Goal: Task Accomplishment & Management: Use online tool/utility

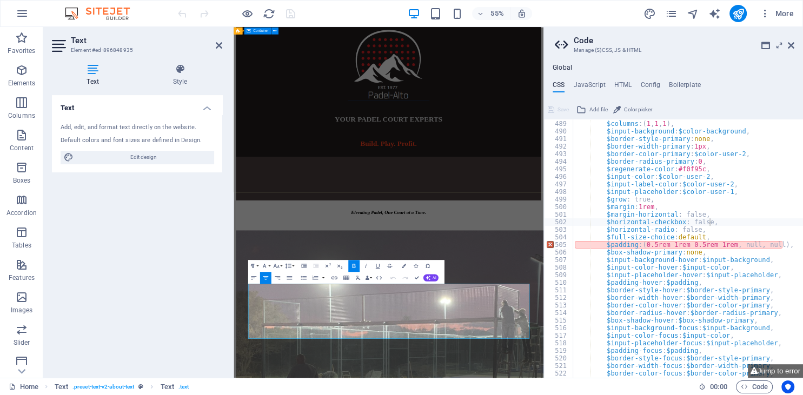
scroll to position [355, 0]
click at [501, 202] on div "YOUR PADEL COURT EXPERTS" at bounding box center [515, 194] width 555 height 15
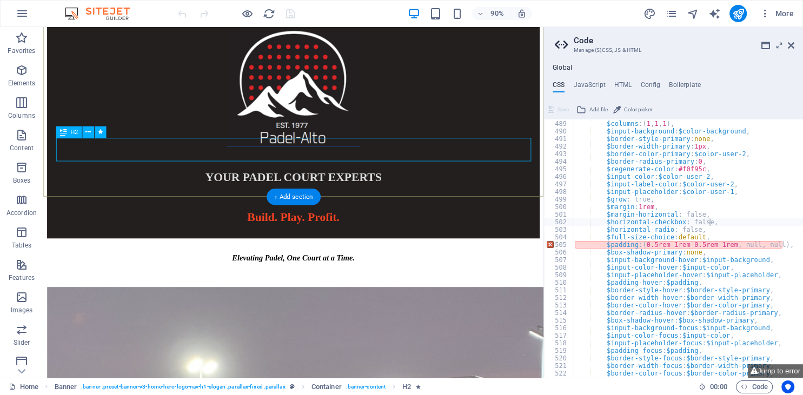
click at [352, 187] on div "YOUR PADEL COURT EXPERTS" at bounding box center [321, 194] width 547 height 15
click at [177, 187] on div "YOUR PADEL COURT EXPERTS" at bounding box center [321, 194] width 547 height 15
click at [221, 187] on div "YOUR PADEL COURT EXPERTS" at bounding box center [321, 194] width 547 height 15
click at [88, 135] on icon at bounding box center [87, 132] width 5 height 10
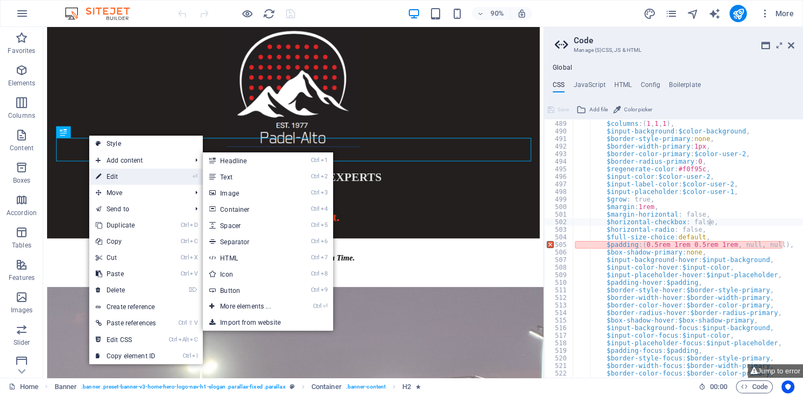
click at [123, 170] on link "⏎ Edit" at bounding box center [125, 177] width 73 height 16
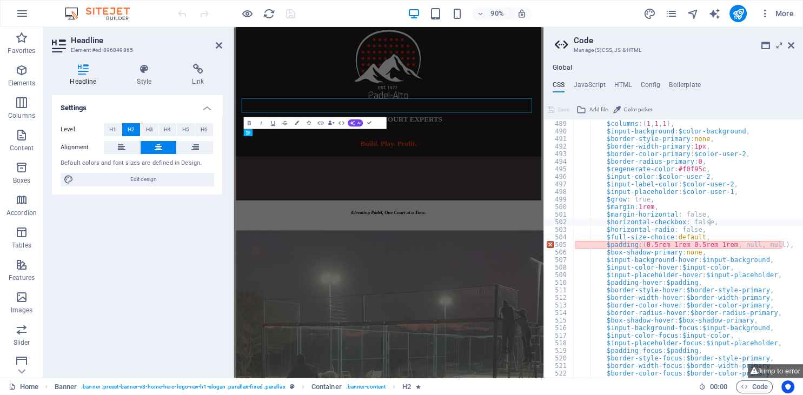
scroll to position [12, 0]
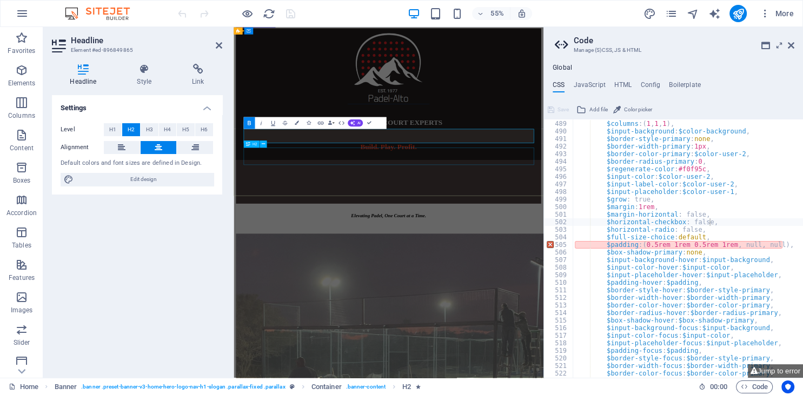
click at [518, 255] on div "Build. Play. Profit." at bounding box center [515, 252] width 555 height 31
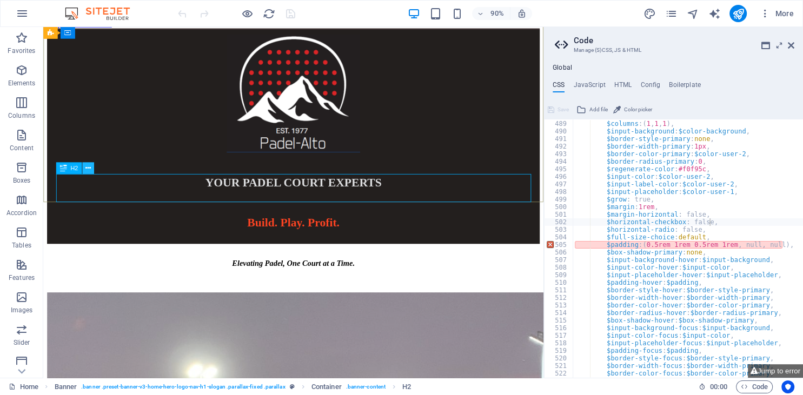
click at [84, 168] on button at bounding box center [88, 168] width 12 height 12
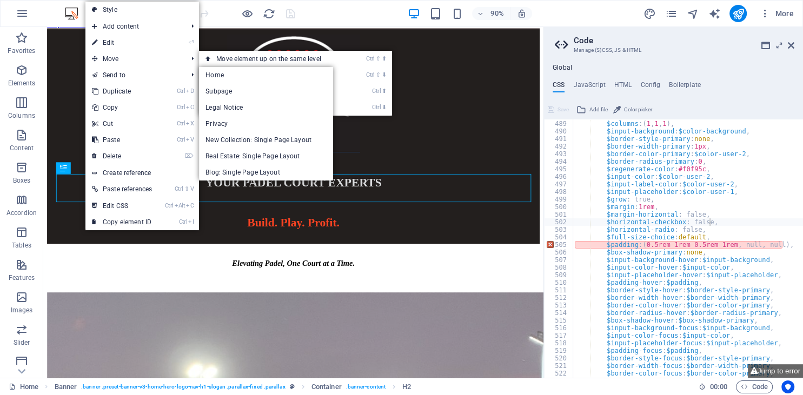
click at [122, 41] on link "⏎ Edit" at bounding box center [121, 43] width 73 height 16
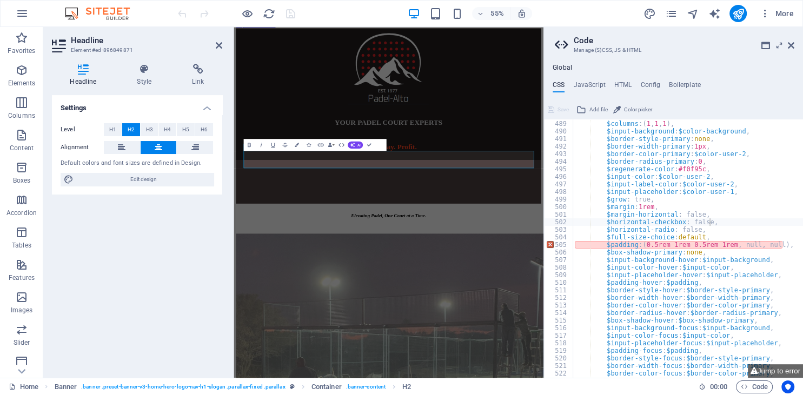
scroll to position [6, 0]
